Goal: Task Accomplishment & Management: Use online tool/utility

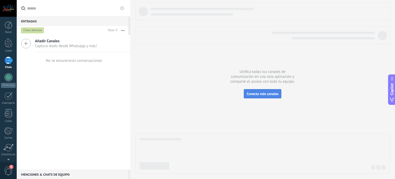
click at [253, 96] on span "Conecta más canales" at bounding box center [263, 93] width 32 height 5
